Goal: Check status: Check status

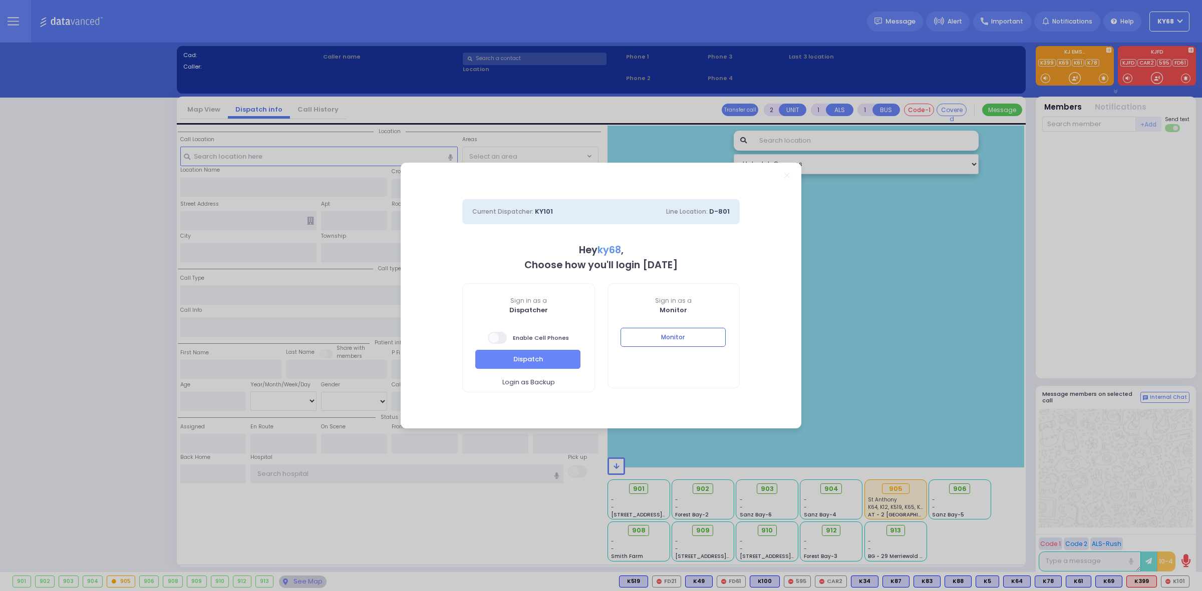
select select "12"
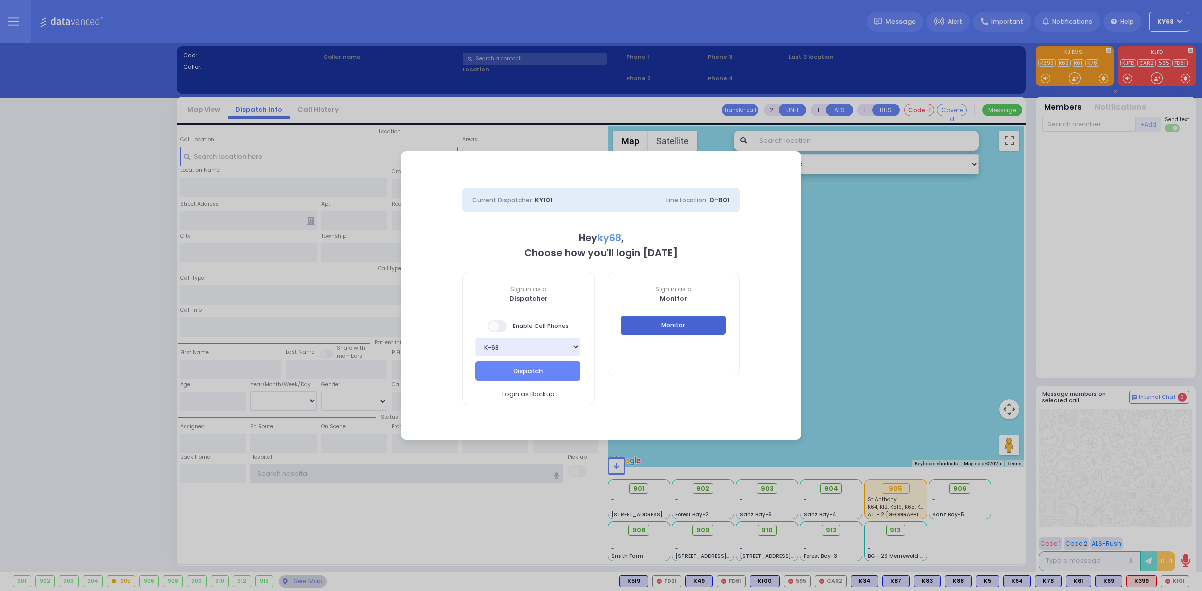
type input "ky68"
click at [684, 323] on button "Monitor" at bounding box center [672, 325] width 105 height 19
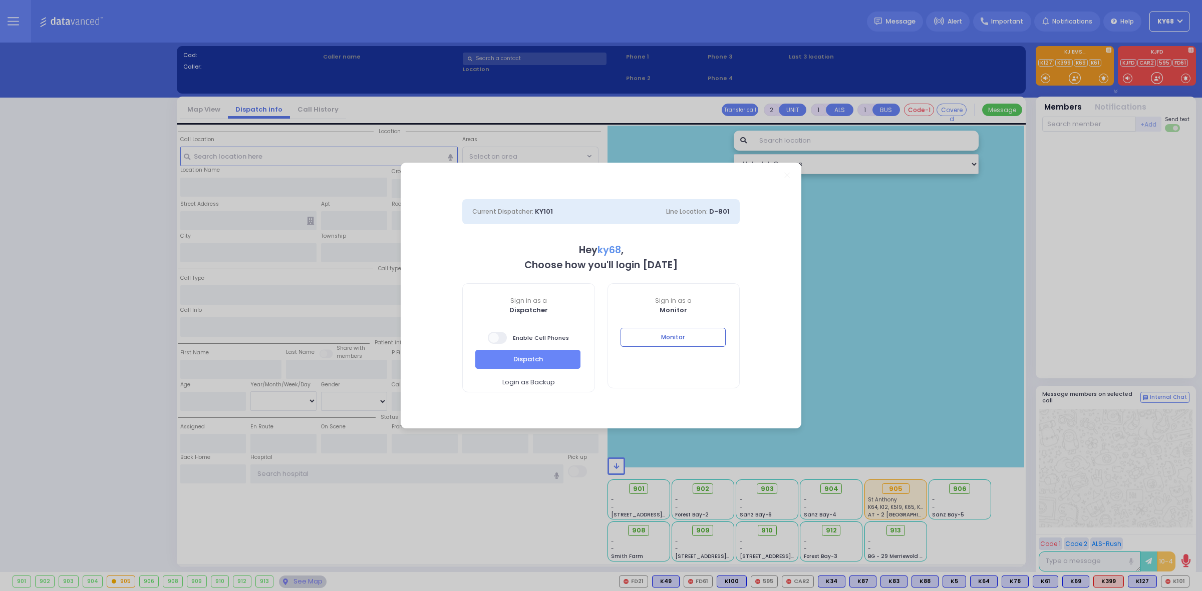
select select "12"
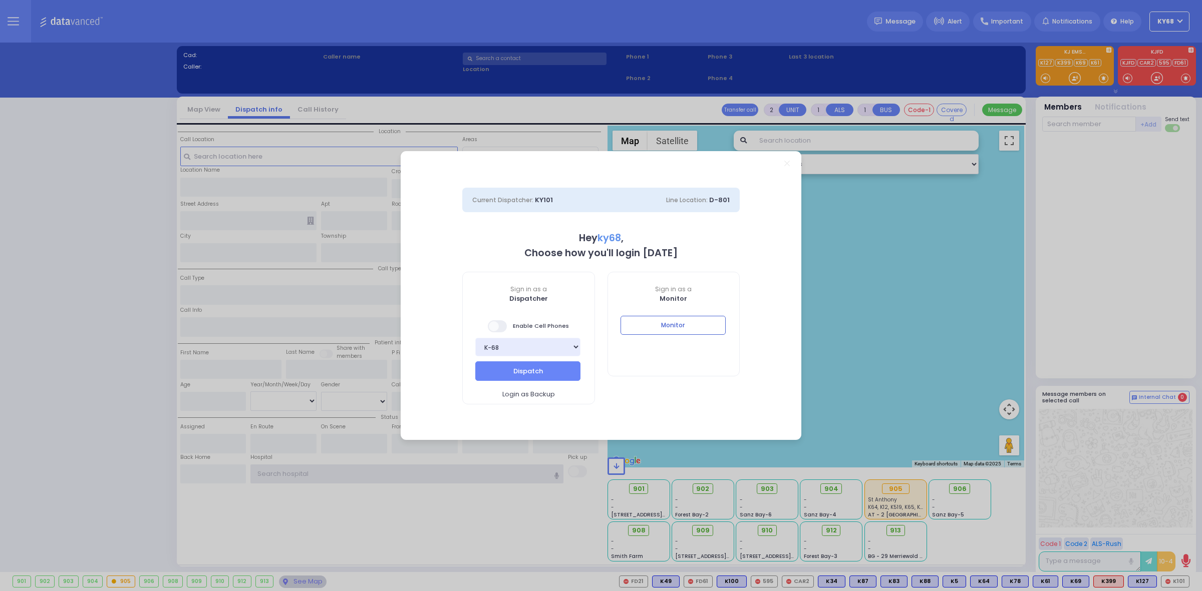
type input "ky68"
click at [696, 325] on button "Monitor" at bounding box center [672, 325] width 105 height 19
